Goal: Task Accomplishment & Management: Manage account settings

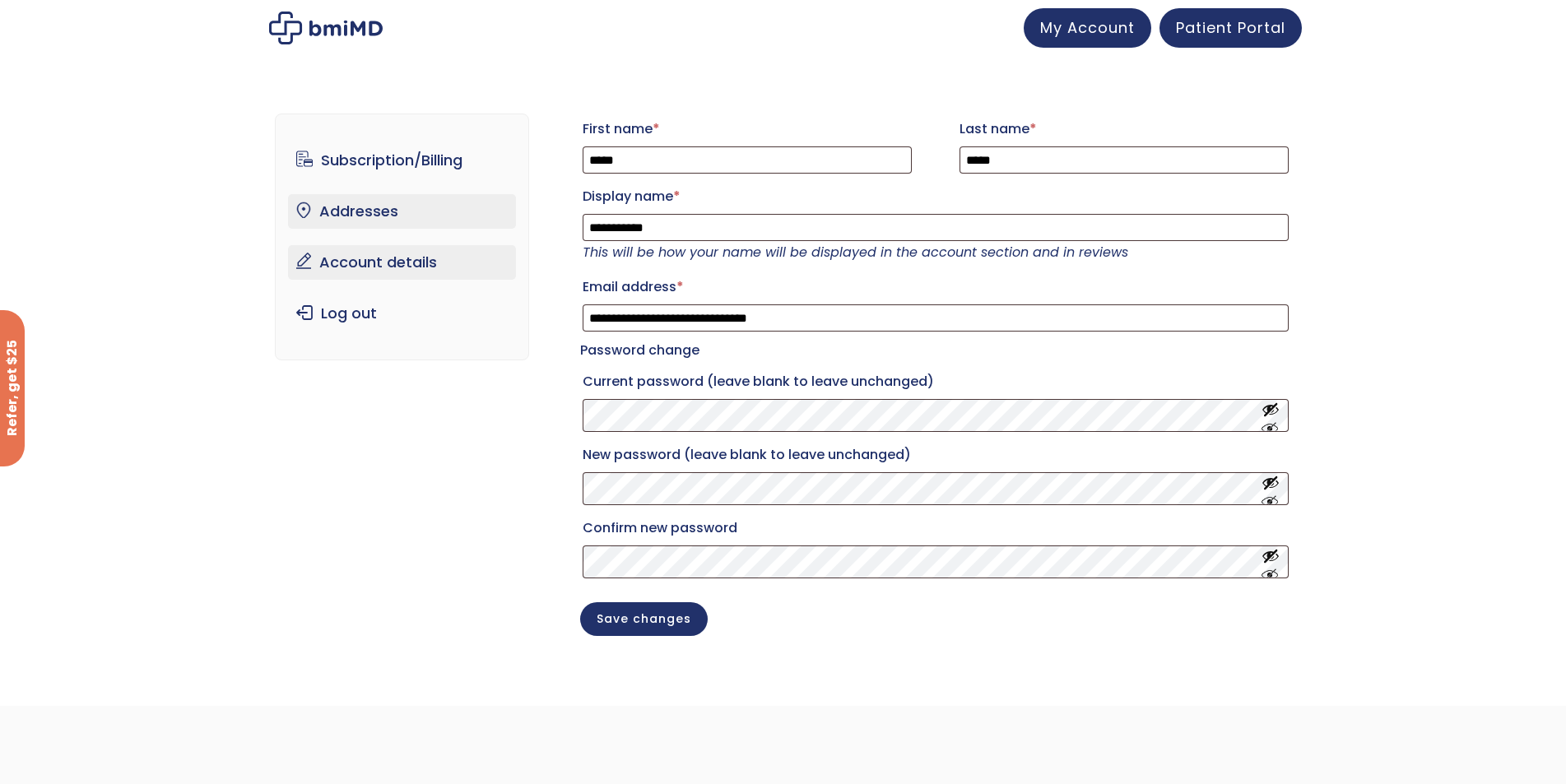
click at [375, 218] on link "Addresses" at bounding box center [401, 211] width 228 height 35
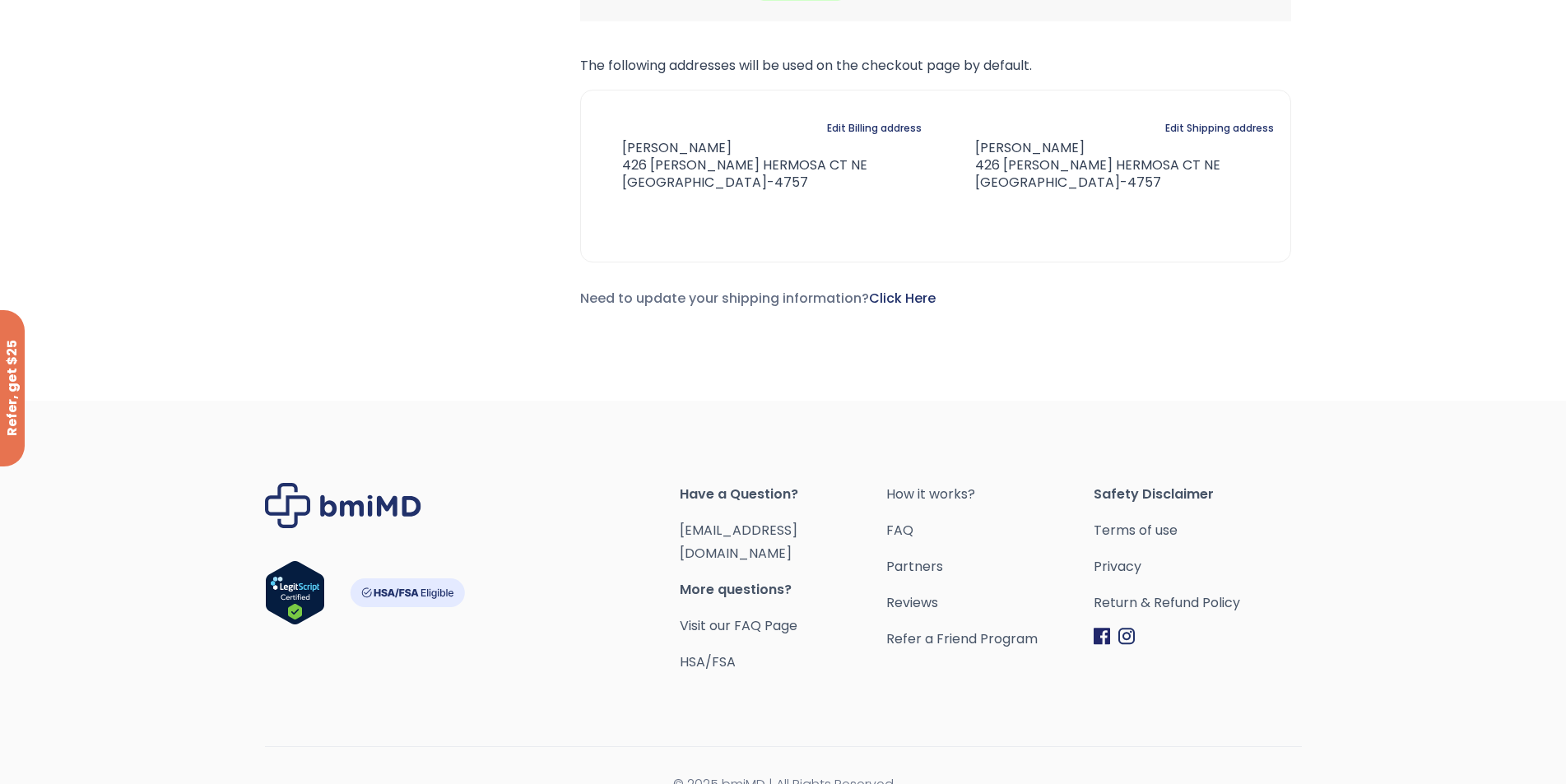
scroll to position [794, 0]
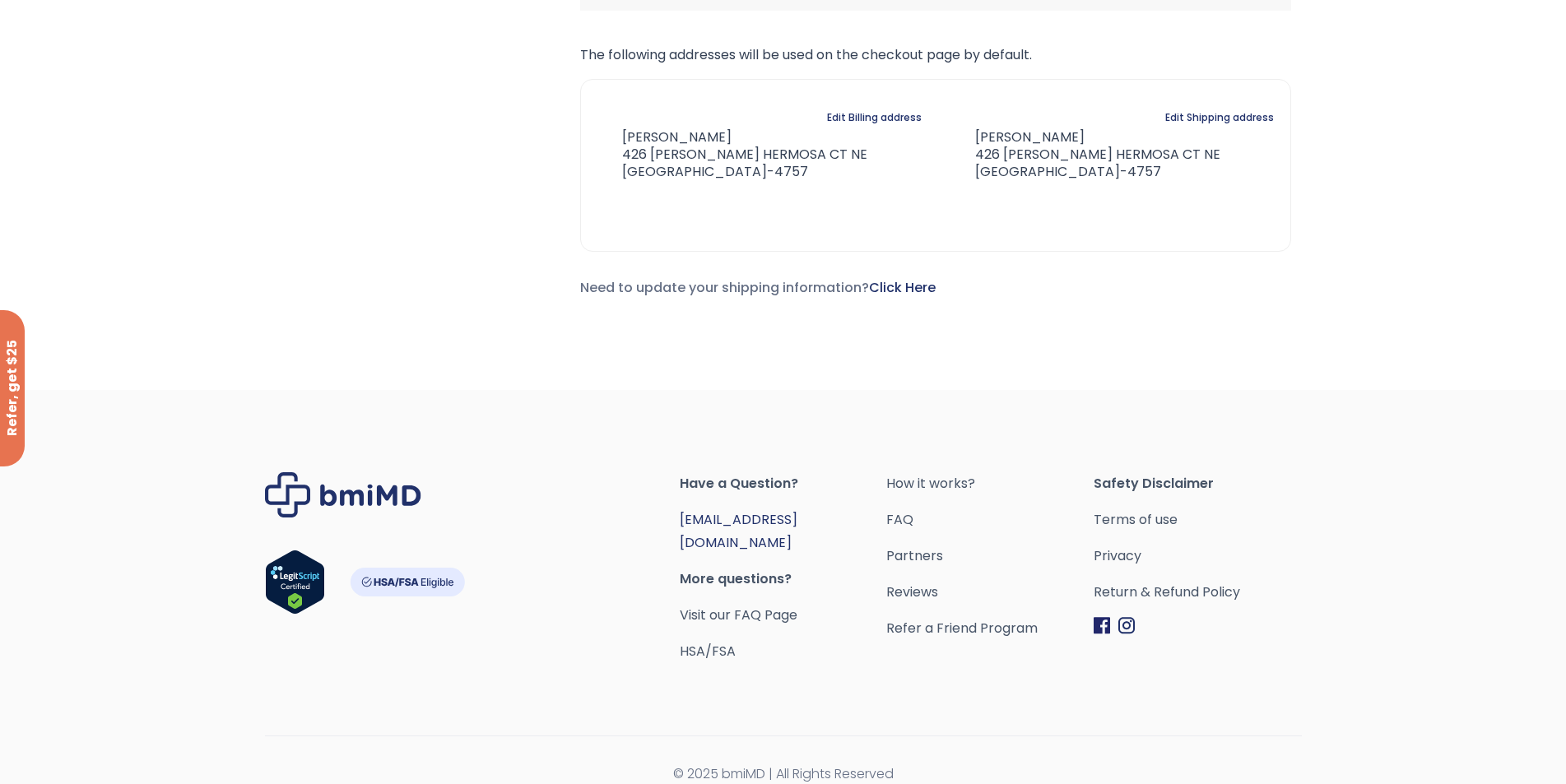
click at [785, 516] on link "[EMAIL_ADDRESS][DOMAIN_NAME]" at bounding box center [738, 530] width 118 height 41
click at [1221, 589] on link "Return & Refund Policy" at bounding box center [1196, 592] width 207 height 23
